Goal: Information Seeking & Learning: Learn about a topic

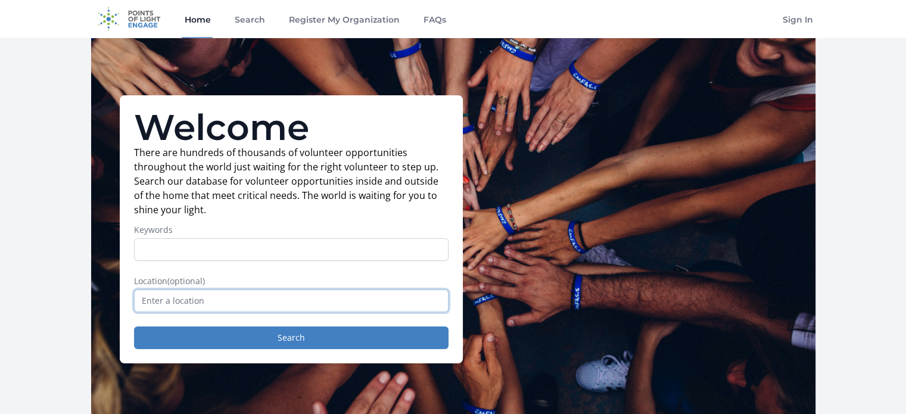
click at [204, 297] on input "text" at bounding box center [291, 301] width 315 height 23
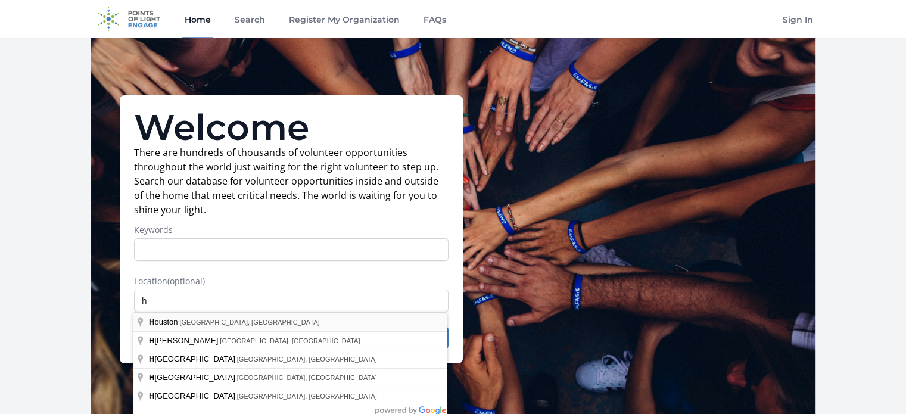
type input "[GEOGRAPHIC_DATA], [GEOGRAPHIC_DATA], [GEOGRAPHIC_DATA]"
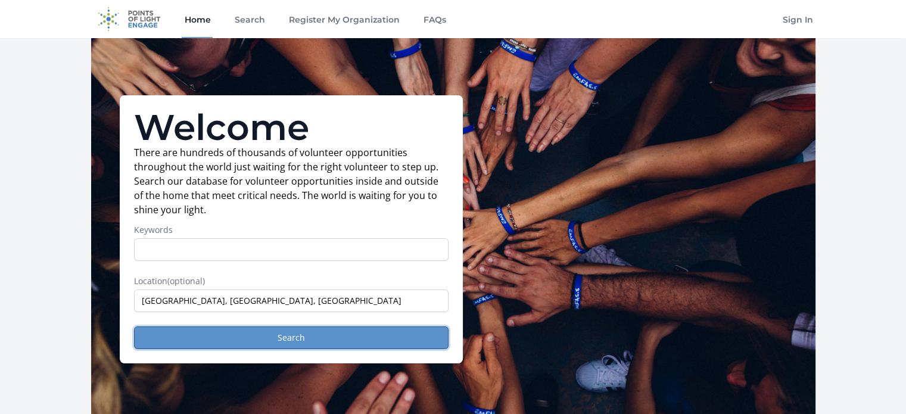
click at [288, 337] on button "Search" at bounding box center [291, 338] width 315 height 23
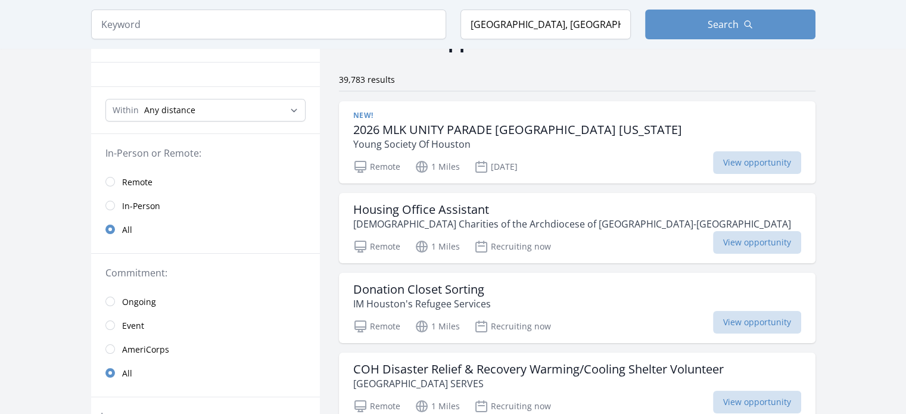
scroll to position [179, 0]
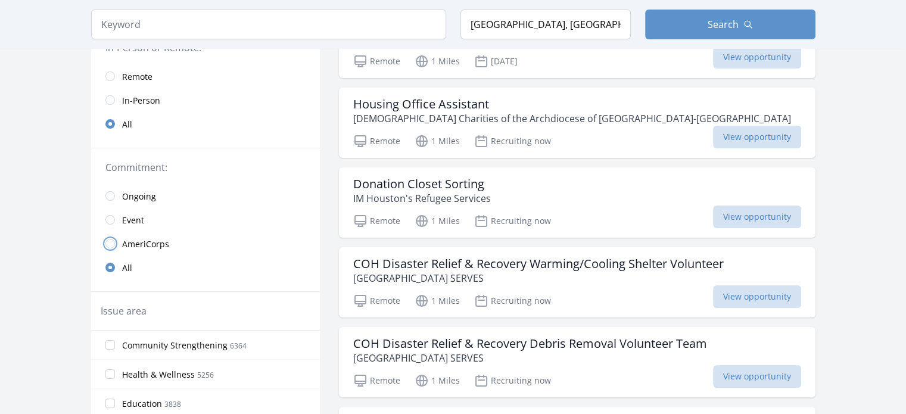
click at [112, 241] on input "radio" at bounding box center [110, 244] width 10 height 10
